Goal: Find specific page/section: Find specific page/section

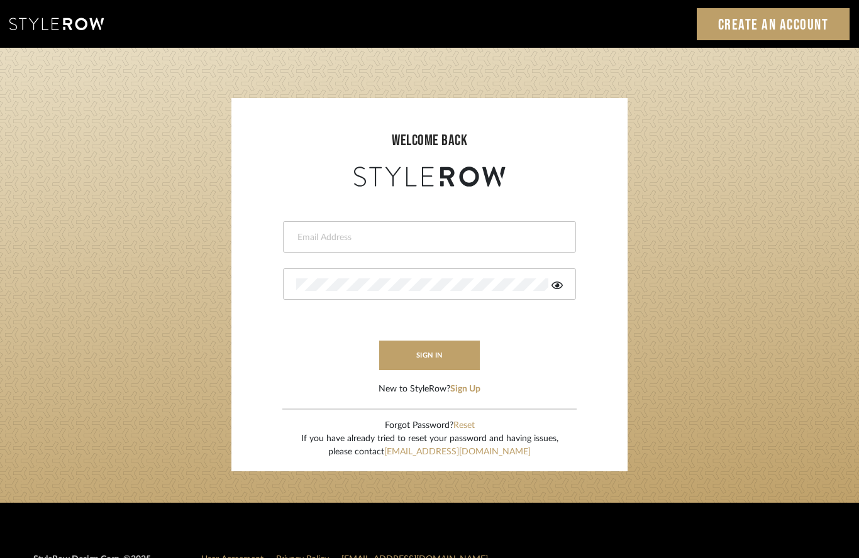
type input "staceylpetersen@gmail.com"
click at [406, 349] on button "sign in" at bounding box center [429, 356] width 101 height 30
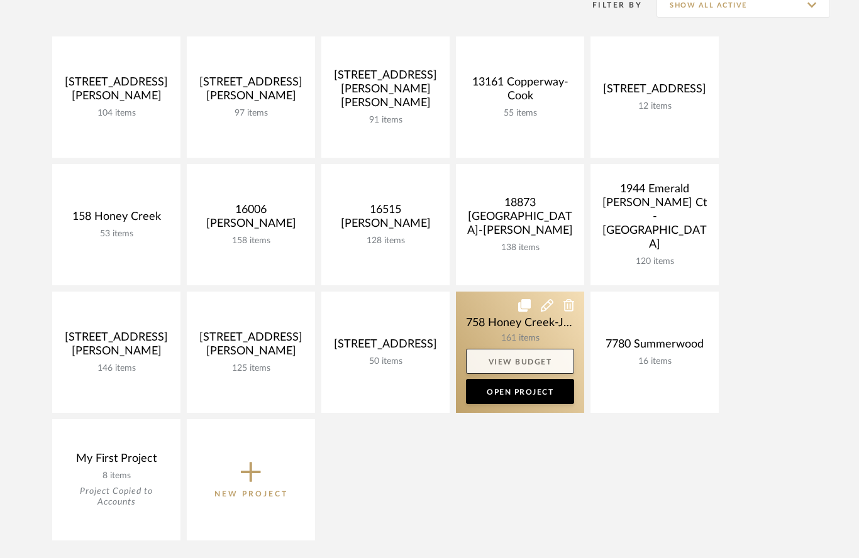
scroll to position [275, 0]
click at [505, 387] on link "Open Project" at bounding box center [520, 391] width 108 height 25
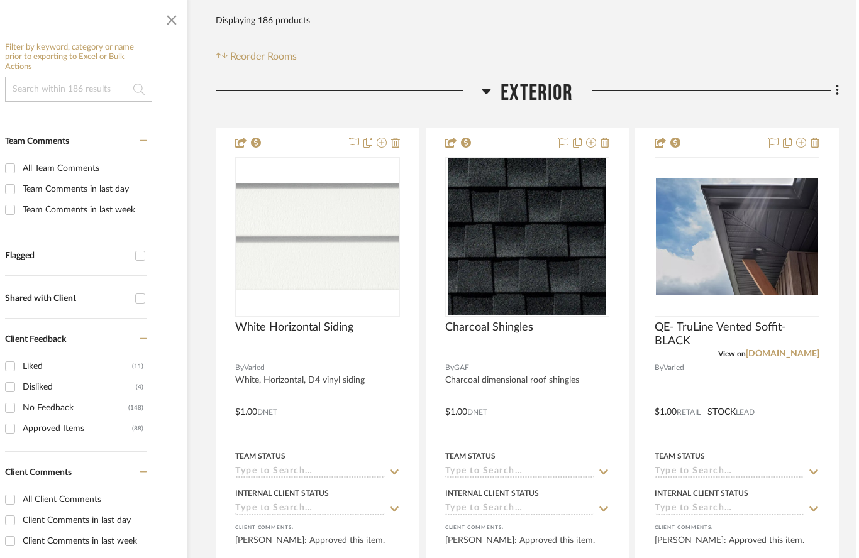
scroll to position [248, 47]
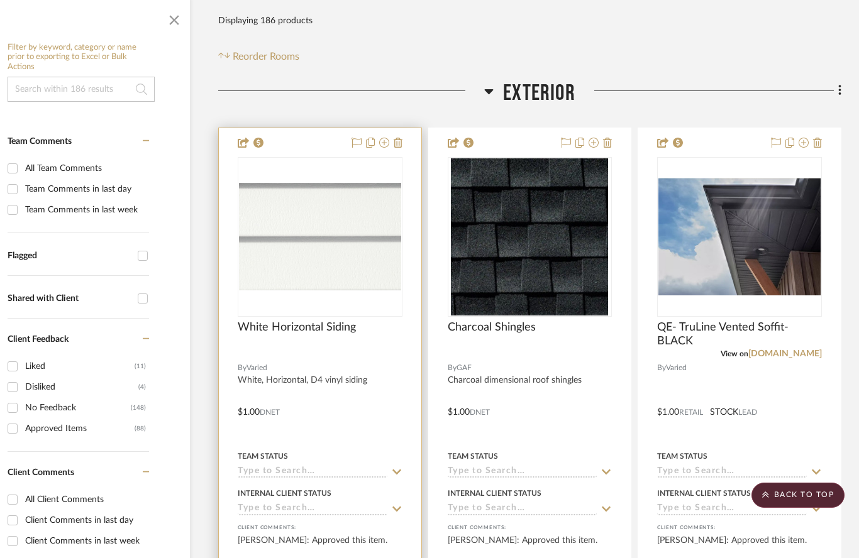
click at [0, 0] on img at bounding box center [0, 0] width 0 height 0
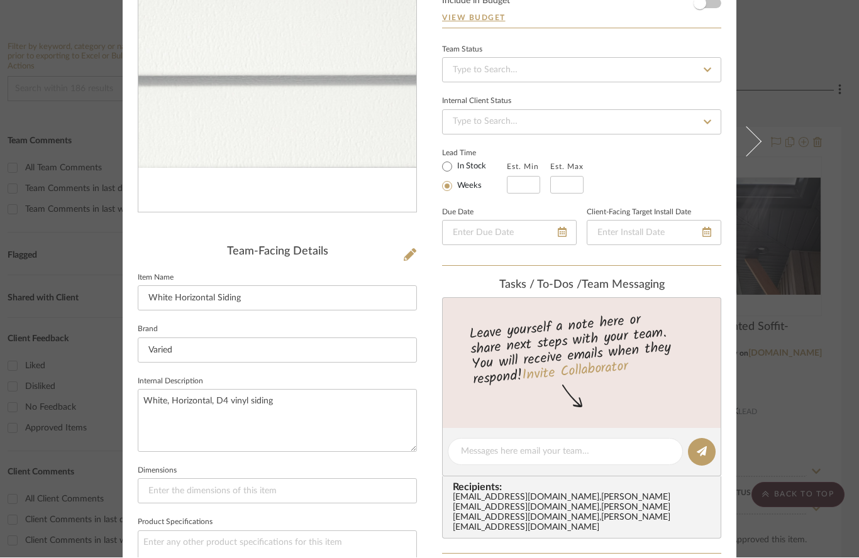
scroll to position [146, 0]
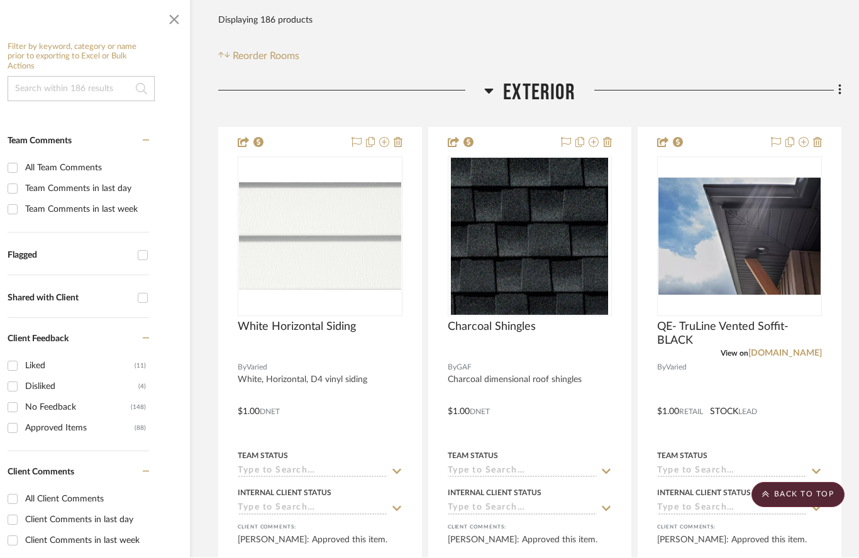
scroll to position [248, 47]
